Goal: Transaction & Acquisition: Purchase product/service

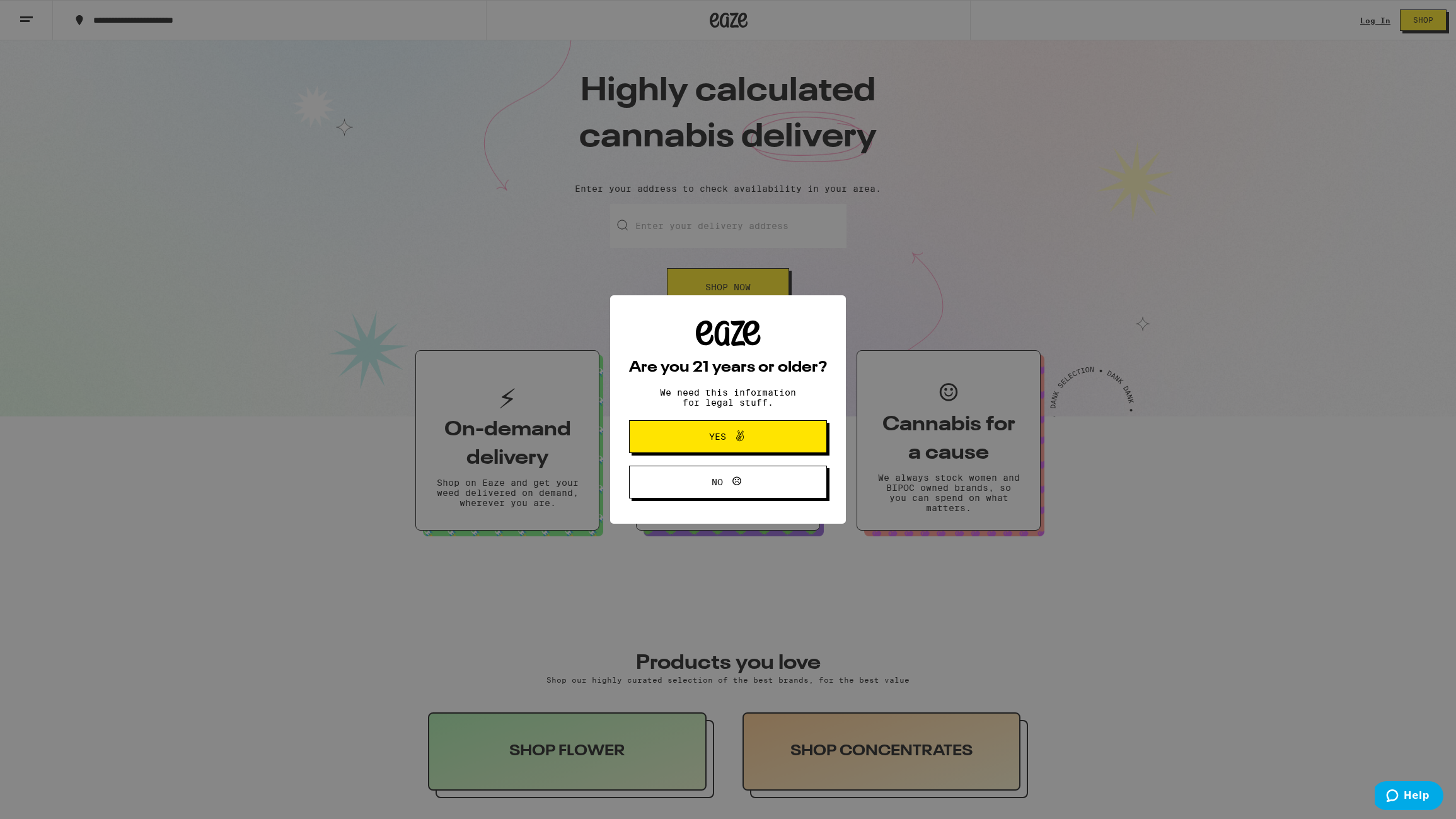
click at [769, 440] on span "Yes" at bounding box center [728, 436] width 95 height 16
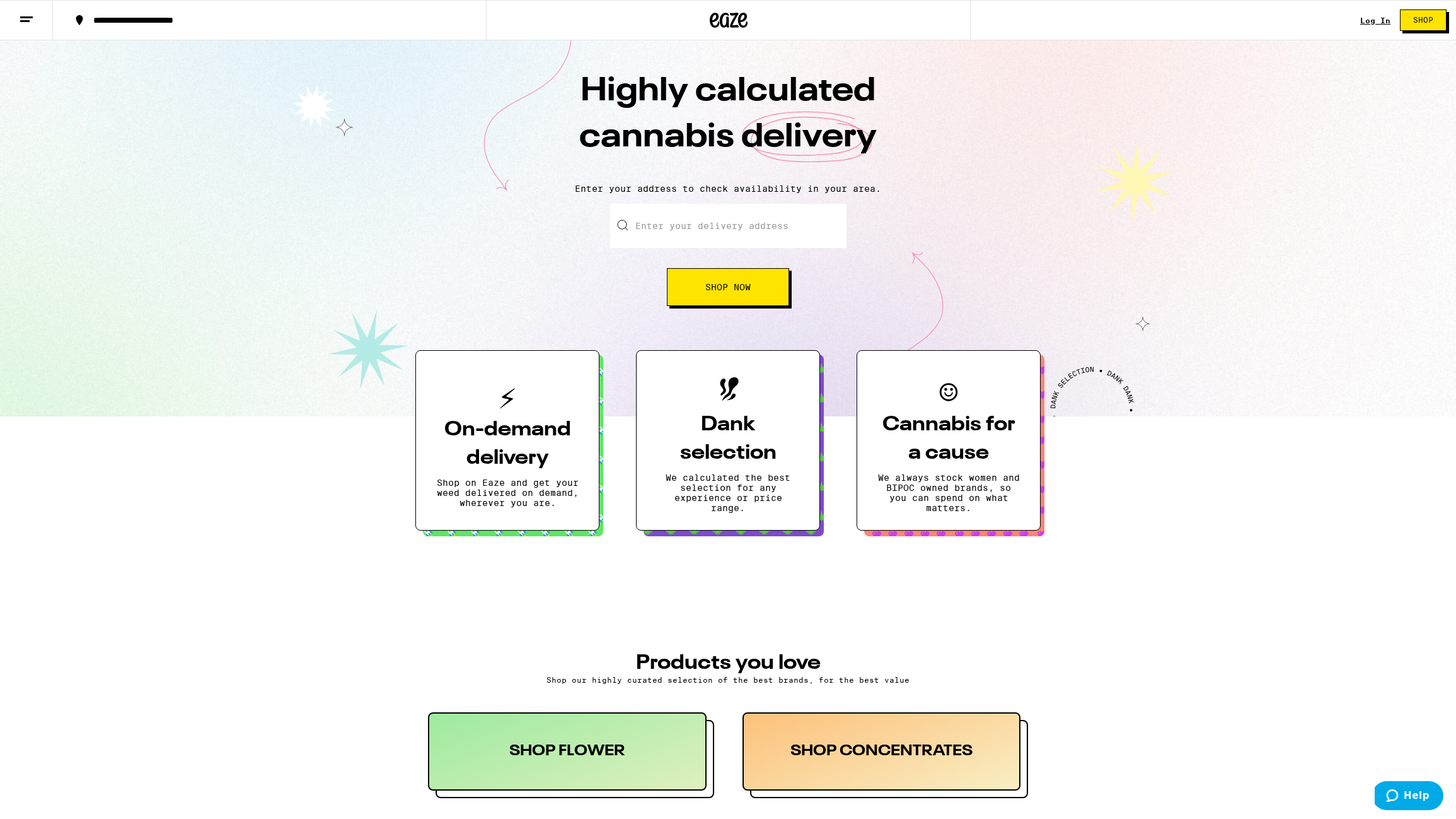
click at [752, 217] on input "Enter your delivery address" at bounding box center [728, 225] width 237 height 44
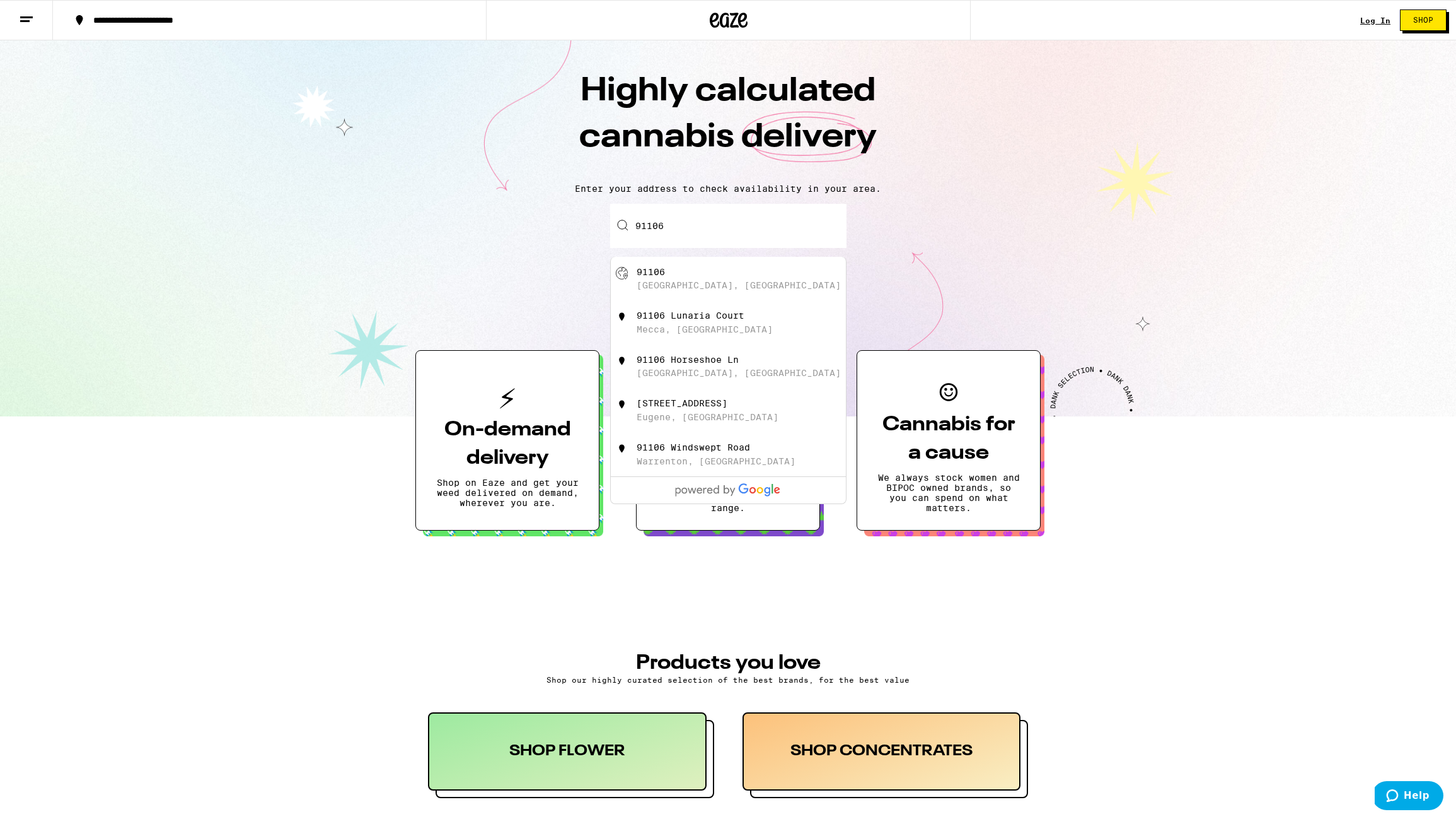
click at [729, 280] on div "91106 [GEOGRAPHIC_DATA], [GEOGRAPHIC_DATA]" at bounding box center [749, 279] width 225 height 24
type input "[GEOGRAPHIC_DATA]"
